Goal: Task Accomplishment & Management: Use online tool/utility

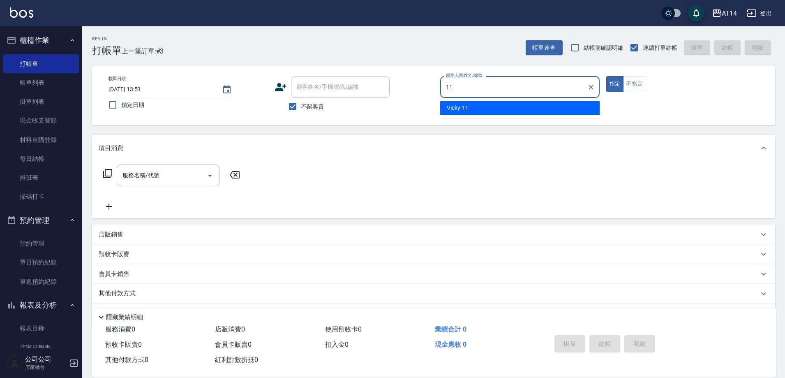
type input "Vicky-11"
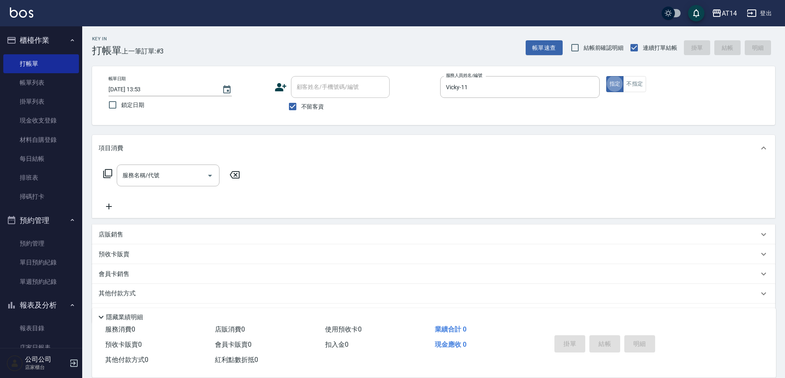
type button "true"
click at [211, 174] on icon "Open" at bounding box center [210, 175] width 10 height 10
click at [347, 122] on div "帳單日期 [DATE] 13:53 鎖定日期 顧客姓名/手機號碼/編號 顧客姓名/手機號碼/編號 不留客資 服務人員姓名/編號 [PERSON_NAME]-1…" at bounding box center [433, 95] width 683 height 59
click at [200, 173] on input "服務名稱/代號" at bounding box center [161, 175] width 83 height 14
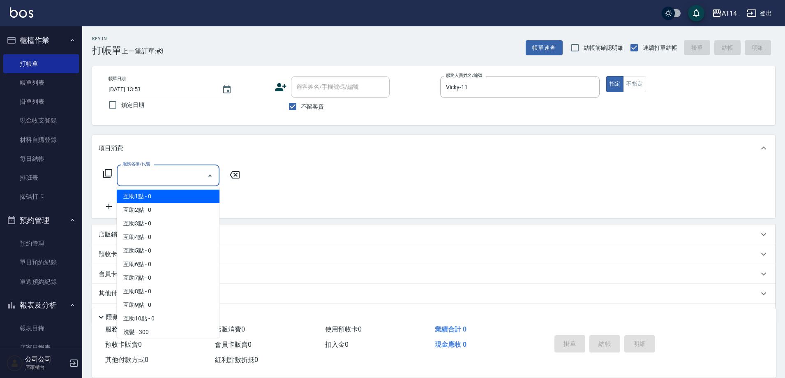
click at [214, 171] on icon "Close" at bounding box center [210, 175] width 10 height 10
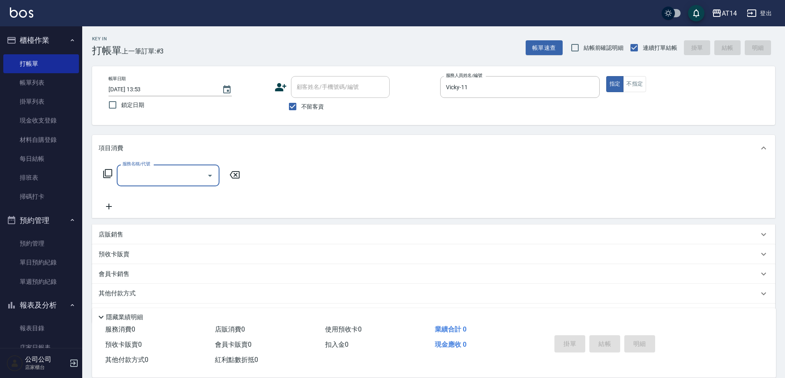
click at [213, 171] on icon "Open" at bounding box center [210, 175] width 10 height 10
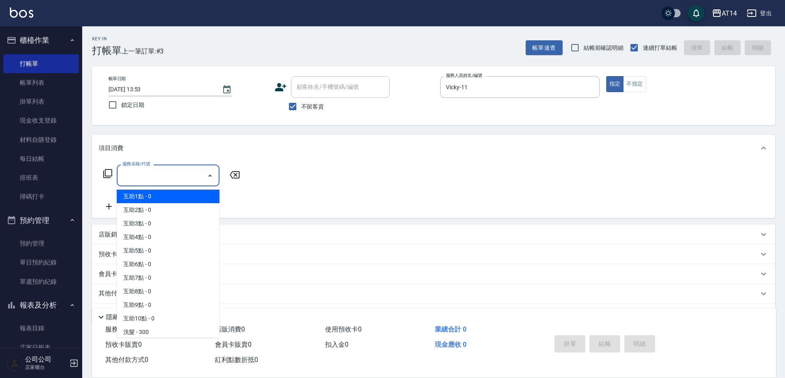
click at [213, 171] on icon "Close" at bounding box center [210, 175] width 10 height 10
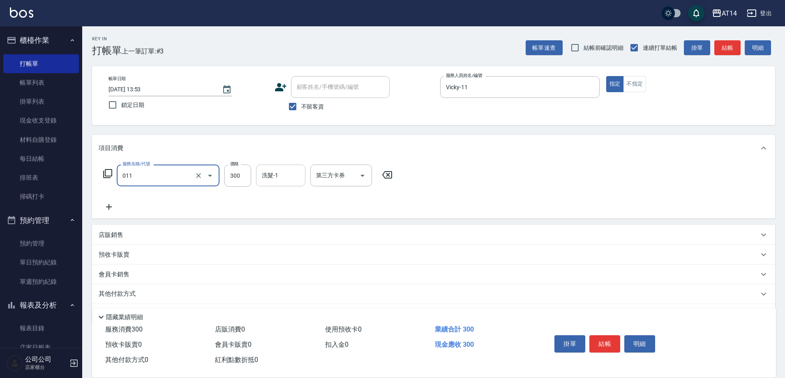
type input "洗髮(011)"
click at [277, 176] on input "洗髮-1" at bounding box center [281, 175] width 42 height 14
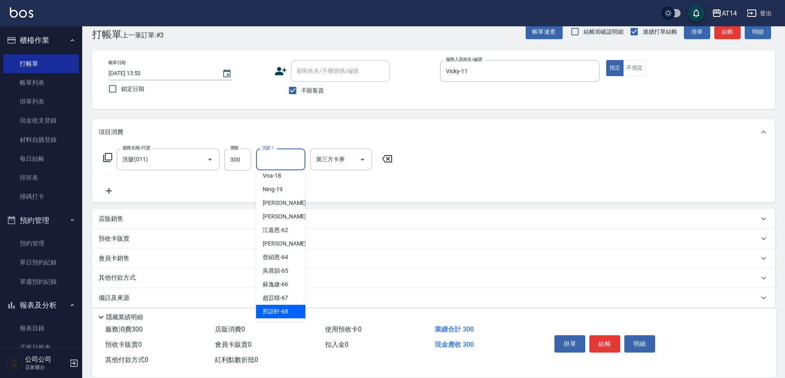
scroll to position [25, 0]
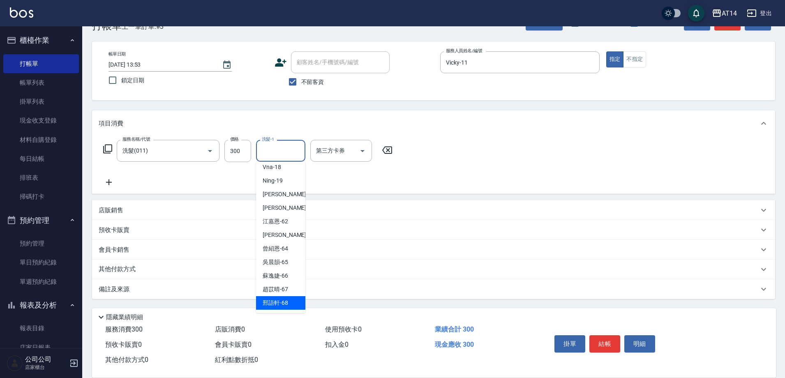
click at [290, 297] on div "[PERSON_NAME]-68" at bounding box center [280, 303] width 49 height 14
type input "[PERSON_NAME]-68"
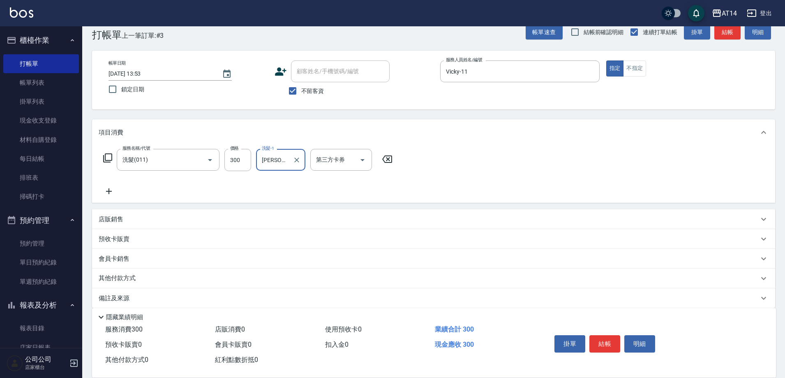
scroll to position [0, 0]
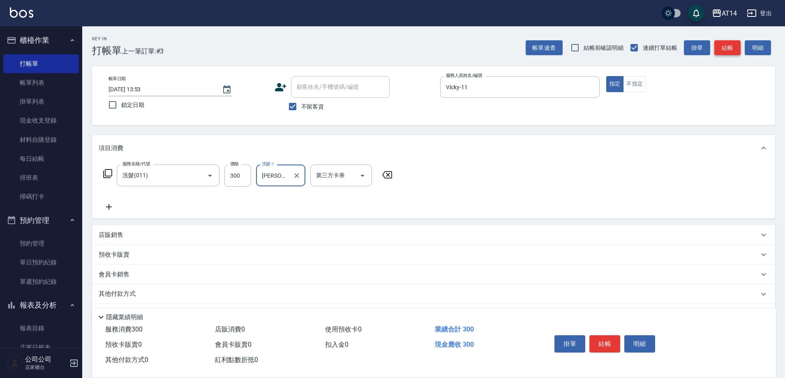
click at [736, 45] on button "結帳" at bounding box center [727, 47] width 26 height 15
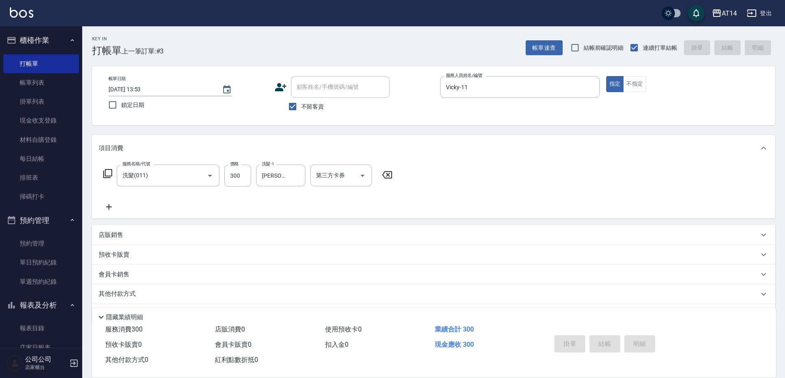
type input "[DATE] 14:48"
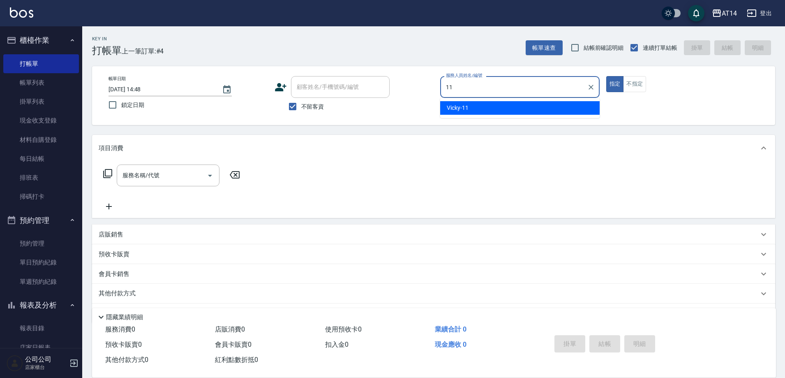
type input "Vicky-11"
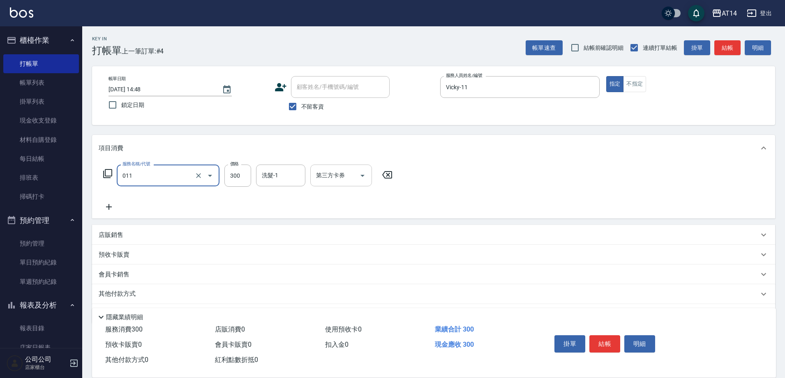
type input "洗髮(011)"
click at [288, 184] on div "洗髮-1" at bounding box center [280, 175] width 49 height 22
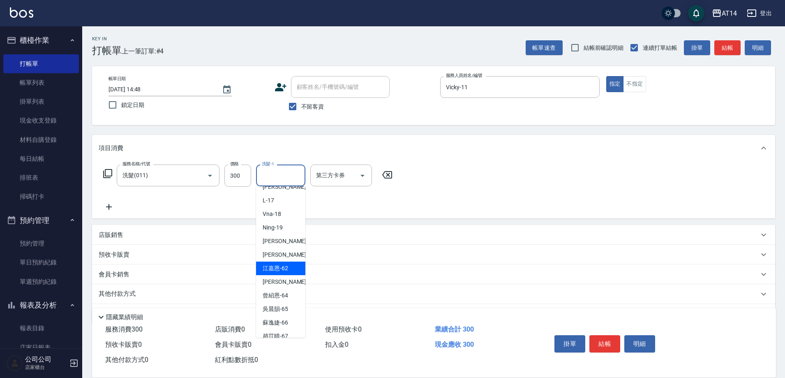
scroll to position [154, 0]
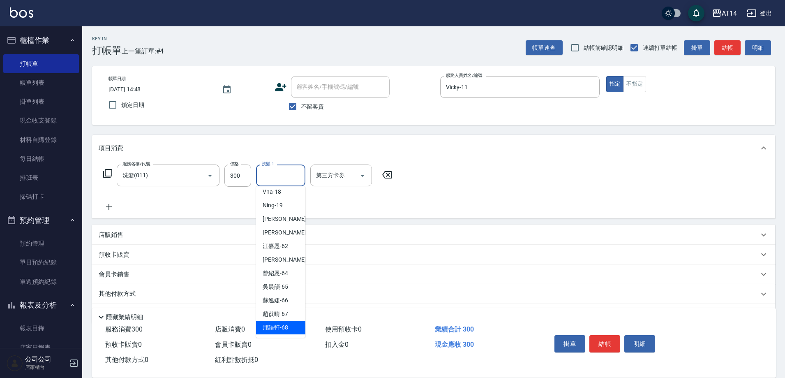
click at [274, 326] on span "[PERSON_NAME]-68" at bounding box center [275, 327] width 25 height 9
type input "[PERSON_NAME]-68"
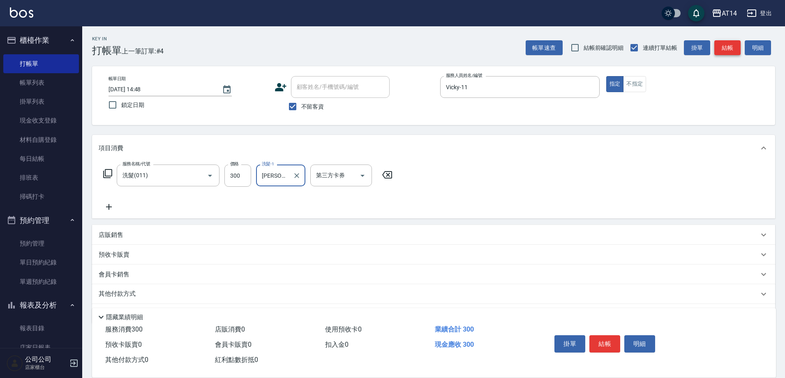
click at [734, 48] on button "結帳" at bounding box center [727, 47] width 26 height 15
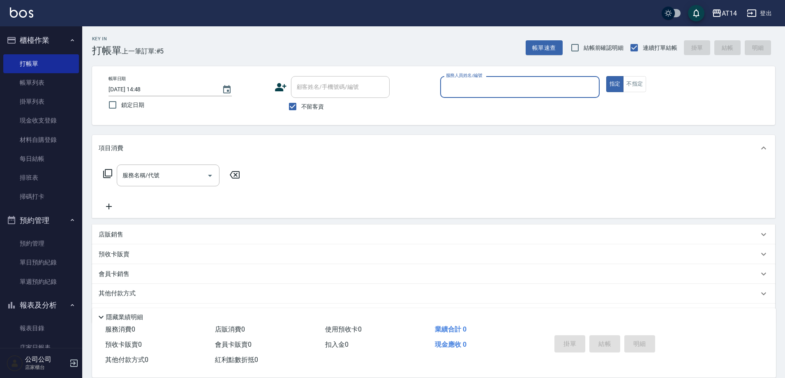
click at [473, 92] on input "服務人員姓名/編號" at bounding box center [520, 87] width 152 height 14
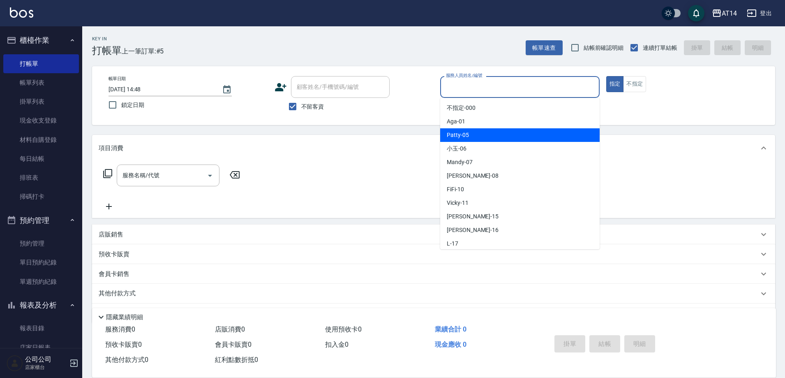
click at [460, 138] on span "Patty -05" at bounding box center [458, 135] width 22 height 9
type input "Patty-05"
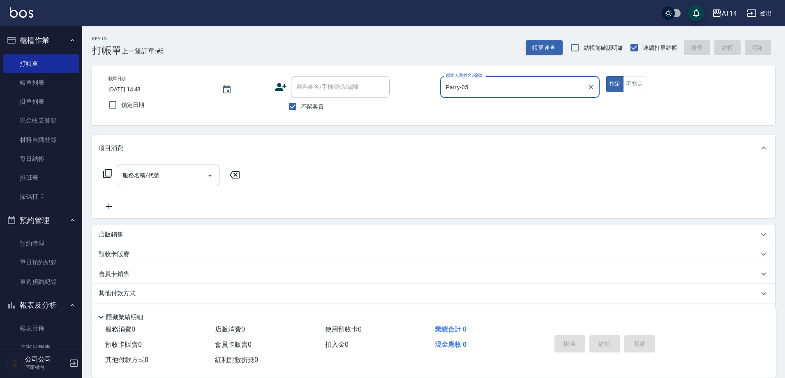
click at [141, 179] on div "服務名稱/代號 服務名稱/代號" at bounding box center [168, 175] width 103 height 22
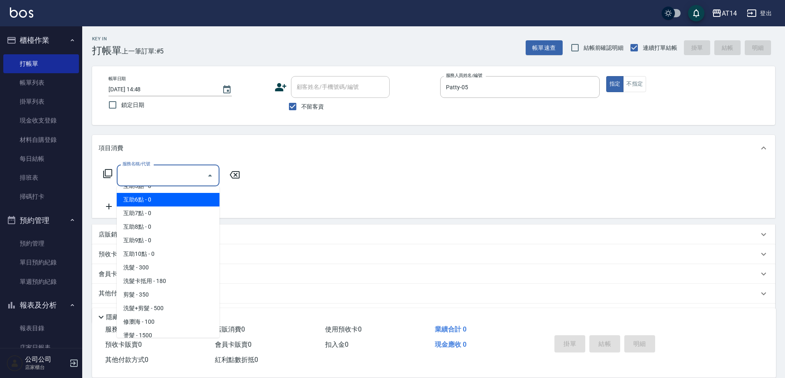
scroll to position [82, 0]
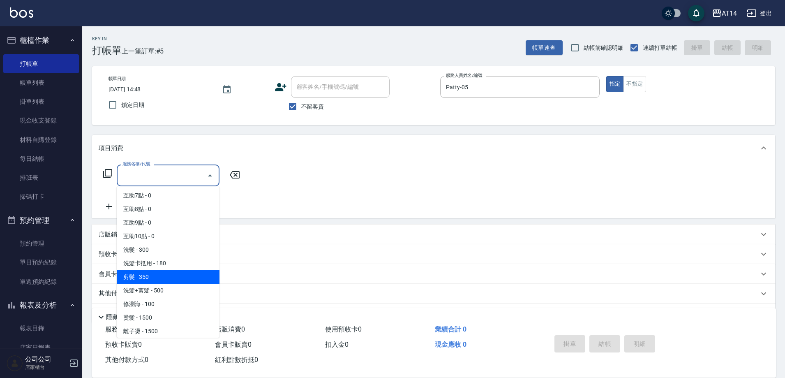
click at [138, 275] on span "剪髮 - 350" at bounding box center [168, 277] width 103 height 14
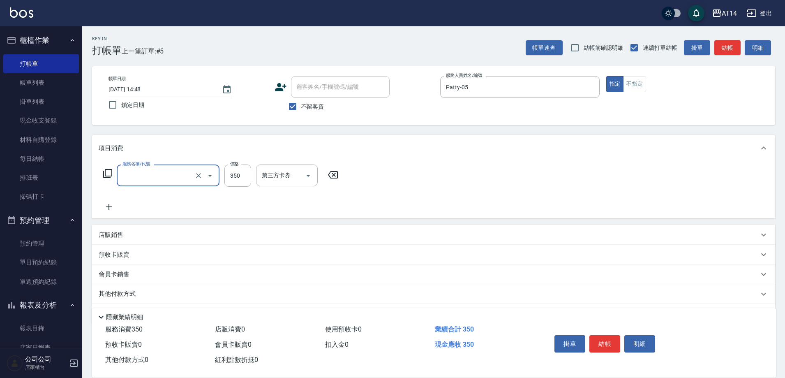
type input "剪髮(021)"
click at [223, 178] on div "服務名稱/代號 剪髮(021) 服務名稱/代號 價格 350 價格 第三方卡券 第三方卡券" at bounding box center [221, 175] width 244 height 22
click at [226, 178] on input "350" at bounding box center [237, 175] width 27 height 22
type input "450"
click at [605, 340] on button "結帳" at bounding box center [604, 343] width 31 height 17
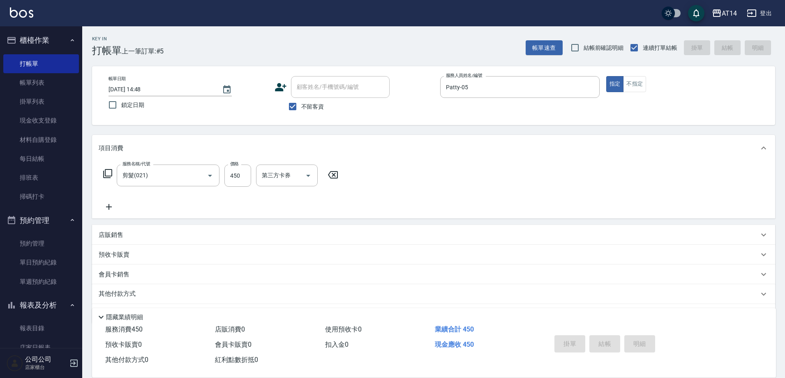
type input "[DATE] 14:59"
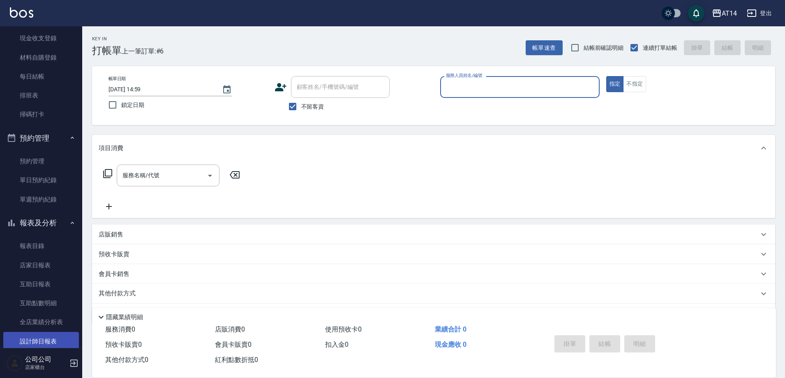
click at [46, 342] on link "設計師日報表" at bounding box center [41, 341] width 76 height 19
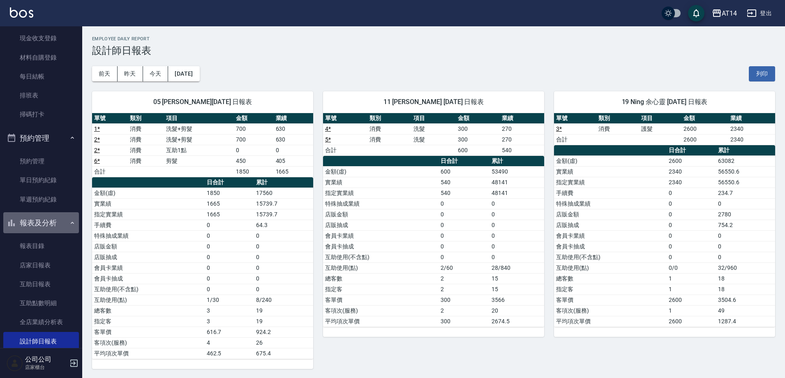
click at [67, 219] on button "報表及分析" at bounding box center [41, 222] width 76 height 21
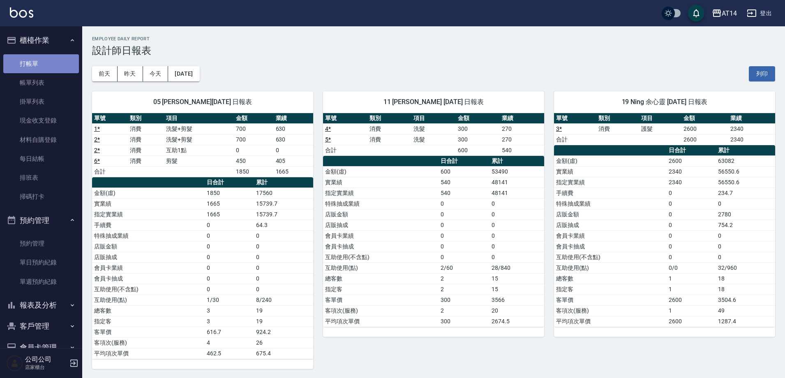
click at [42, 62] on link "打帳單" at bounding box center [41, 63] width 76 height 19
